Goal: Task Accomplishment & Management: Manage account settings

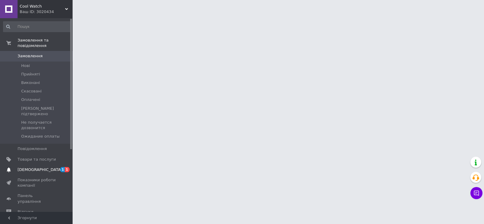
click at [32, 164] on link "[DEMOGRAPHIC_DATA] 1 1" at bounding box center [37, 169] width 74 height 10
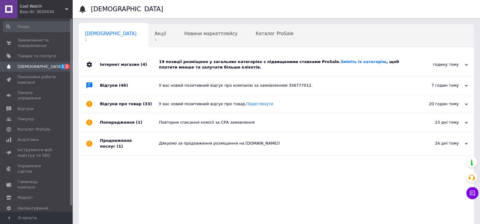
click at [243, 71] on div "19 позиції розміщено у загальних категоріях з підвищеними ставками ProSale. Змі…" at bounding box center [283, 64] width 248 height 23
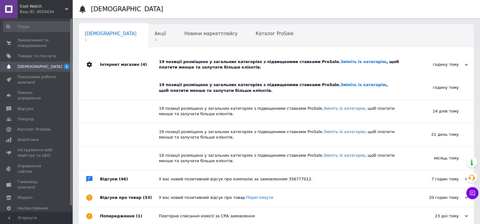
click at [243, 71] on div "19 позиції розміщено у загальних категоріях з підвищеними ставками ProSale. Змі…" at bounding box center [283, 64] width 248 height 23
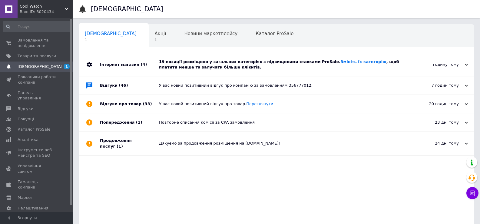
click at [120, 34] on div "[DEMOGRAPHIC_DATA] 1" at bounding box center [114, 36] width 70 height 23
click at [149, 34] on div "Акції 1" at bounding box center [164, 36] width 30 height 23
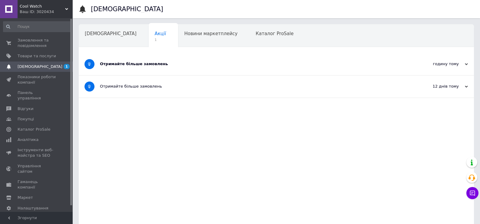
click at [229, 57] on div "Отримайте більше замовлень" at bounding box center [253, 64] width 307 height 22
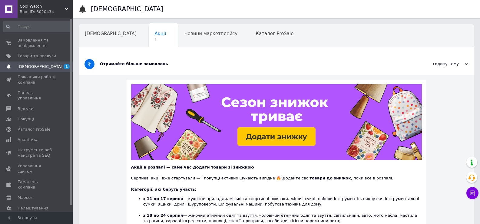
click at [241, 63] on div "Отримайте більше замовлень" at bounding box center [253, 63] width 307 height 5
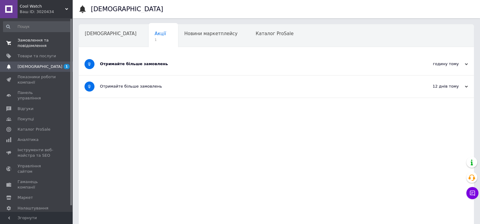
click at [58, 44] on span "0 0" at bounding box center [64, 43] width 17 height 11
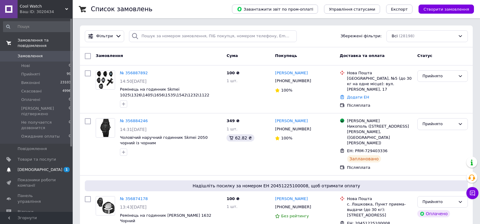
click at [41, 167] on span "[DEMOGRAPHIC_DATA]" at bounding box center [37, 169] width 38 height 5
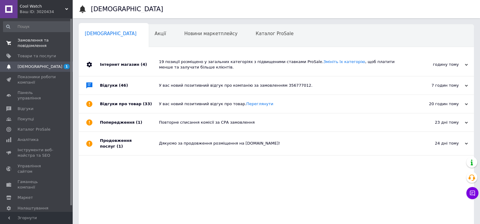
click at [52, 47] on span "Замовлення та повідомлення" at bounding box center [37, 43] width 38 height 11
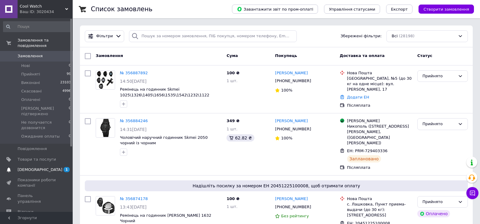
click at [30, 164] on link "[DEMOGRAPHIC_DATA] 1" at bounding box center [37, 169] width 74 height 10
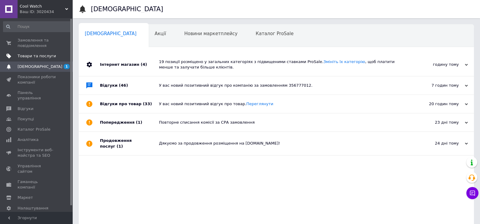
click at [26, 53] on link "Товари та послуги" at bounding box center [37, 56] width 74 height 10
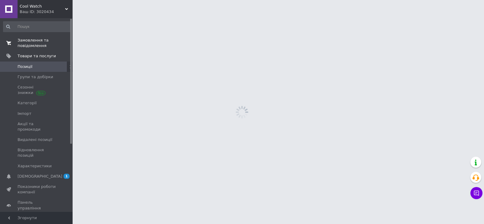
click at [25, 48] on span "Замовлення та повідомлення" at bounding box center [37, 43] width 38 height 11
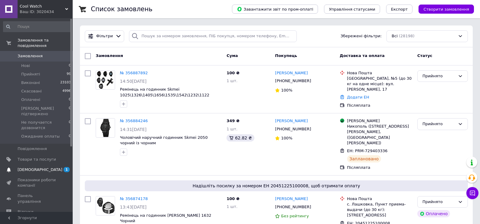
click at [22, 167] on span "[DEMOGRAPHIC_DATA]" at bounding box center [40, 169] width 45 height 5
